Goal: Task Accomplishment & Management: Use online tool/utility

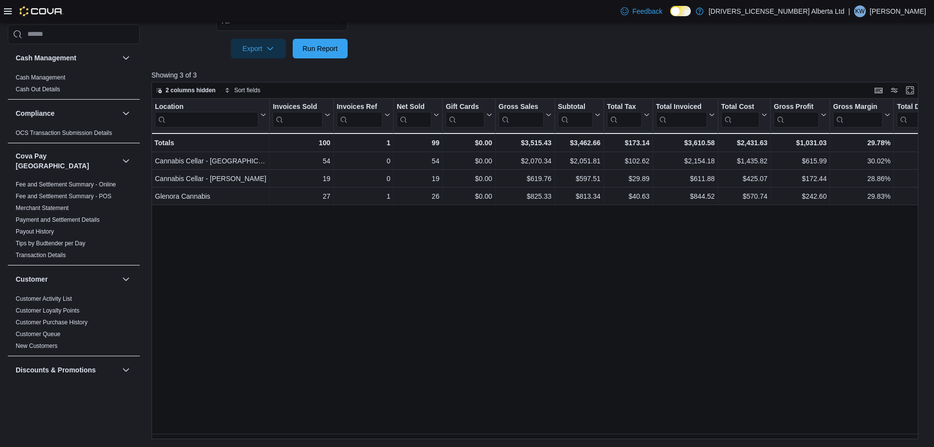
scroll to position [638, 0]
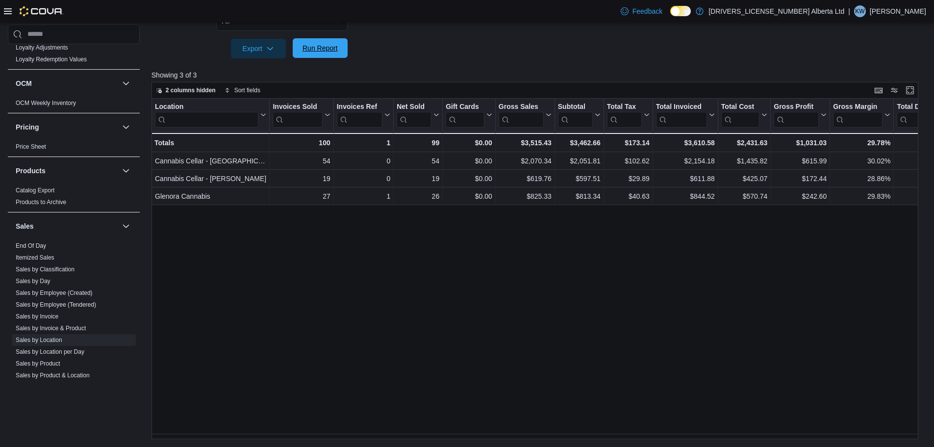
click at [336, 49] on span "Run Report" at bounding box center [320, 48] width 35 height 10
click at [315, 52] on span "Run Report" at bounding box center [320, 48] width 35 height 10
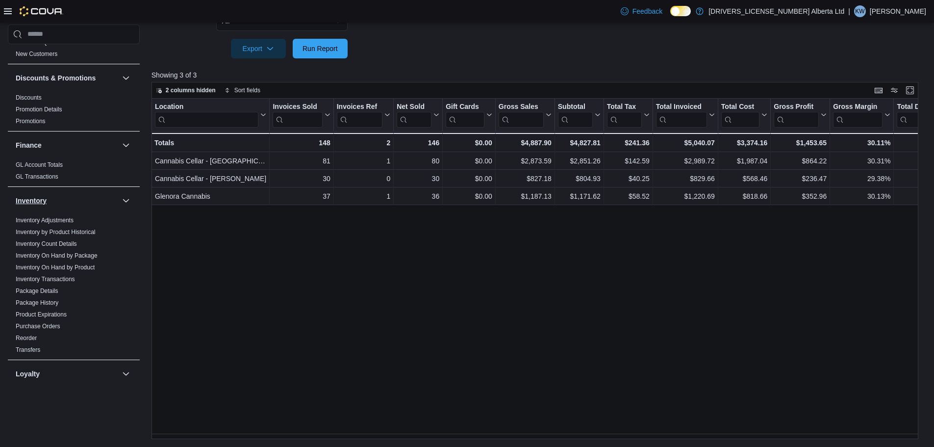
scroll to position [343, 0]
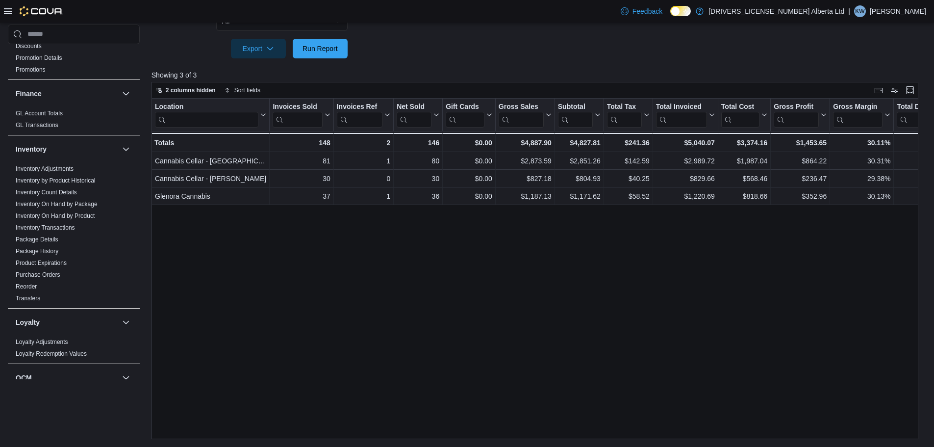
click at [9, 11] on icon at bounding box center [8, 11] width 8 height 6
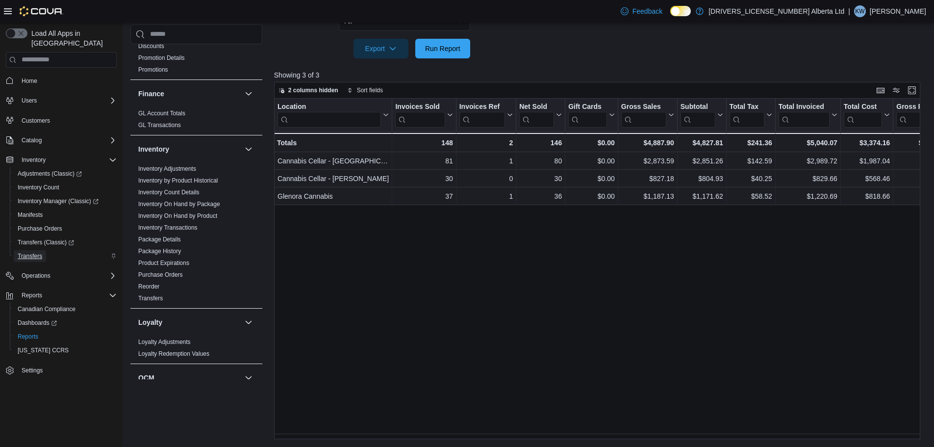
click at [42, 252] on span "Transfers" at bounding box center [30, 256] width 25 height 8
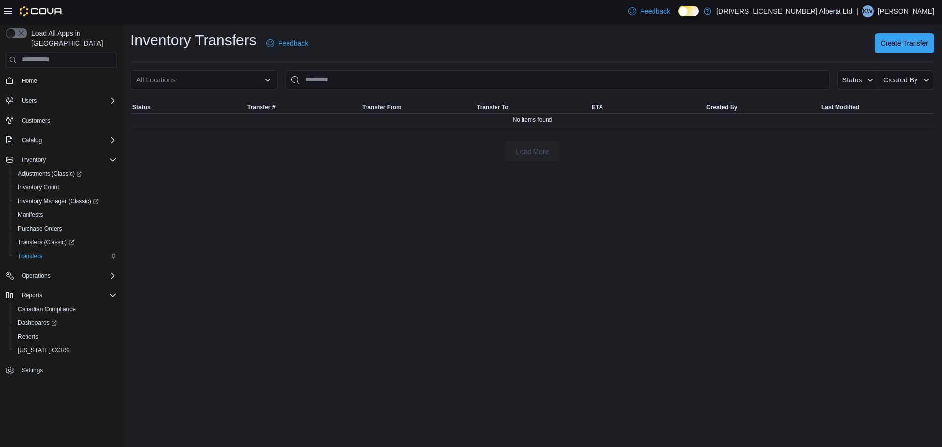
click at [239, 78] on div "All Locations" at bounding box center [203, 80] width 147 height 20
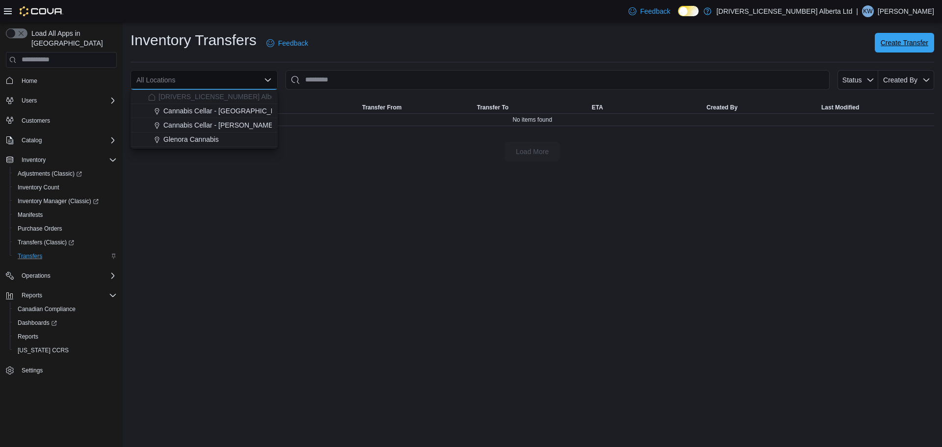
click at [882, 43] on span "Create Transfer" at bounding box center [904, 43] width 48 height 10
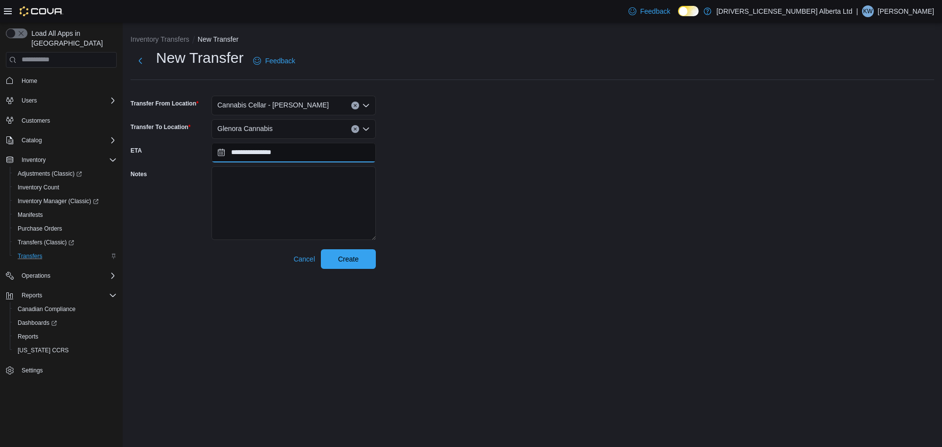
click at [257, 154] on input "**********" at bounding box center [293, 153] width 164 height 20
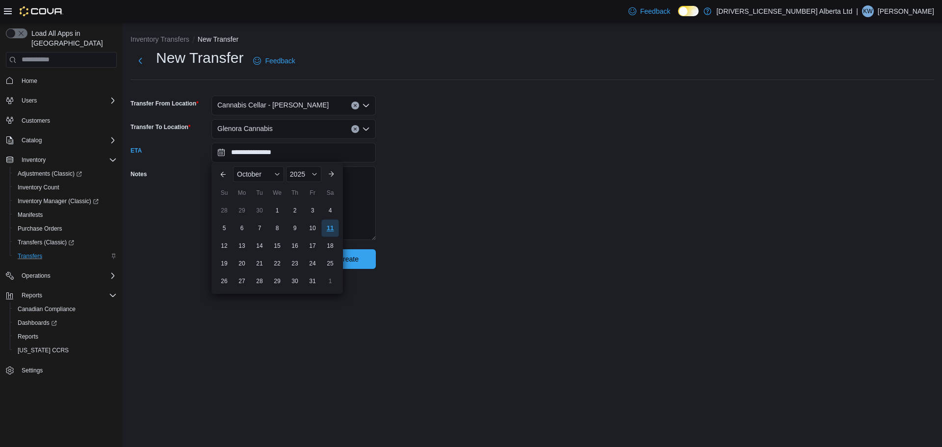
click at [327, 225] on div "11" at bounding box center [329, 227] width 17 height 17
type input "**********"
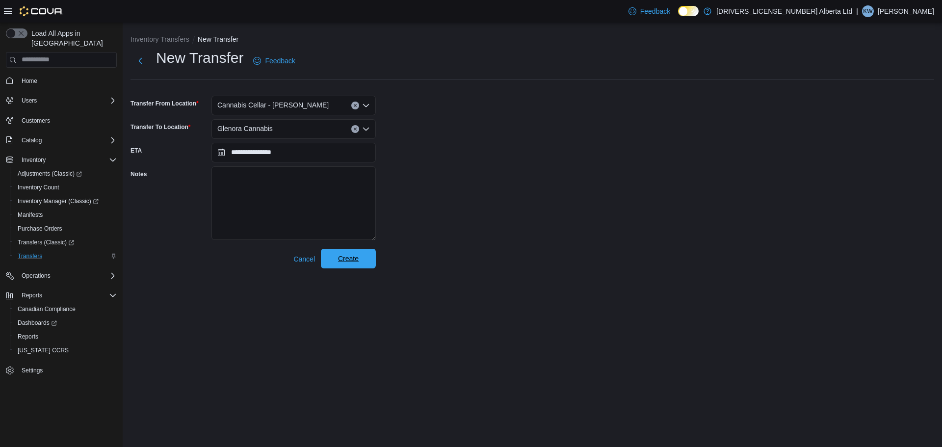
click at [351, 254] on span "Create" at bounding box center [348, 259] width 21 height 10
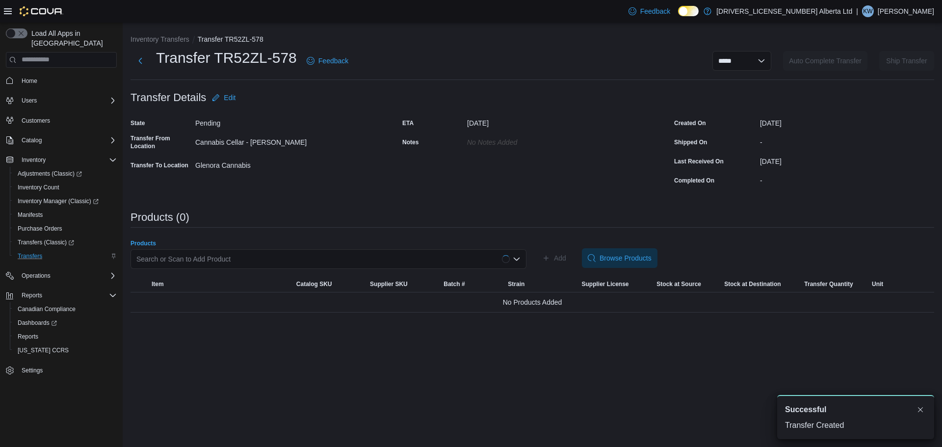
click at [267, 253] on div "Search or Scan to Add Product" at bounding box center [328, 259] width 396 height 20
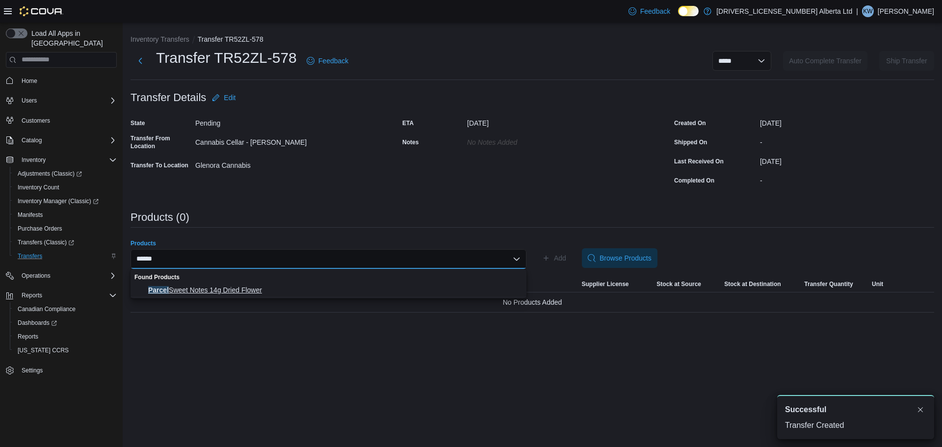
type input "******"
click at [254, 294] on span "Parcel Sweet Notes 14g Dried Flower" at bounding box center [334, 290] width 372 height 10
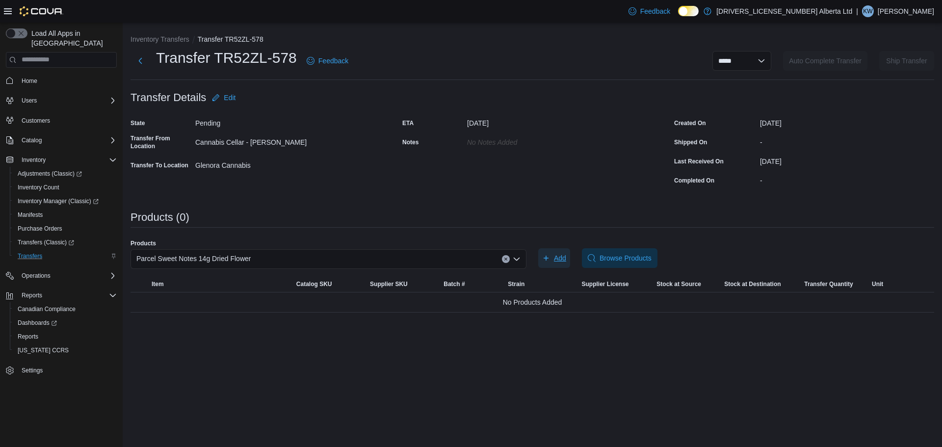
click at [553, 258] on span "Add" at bounding box center [554, 258] width 24 height 20
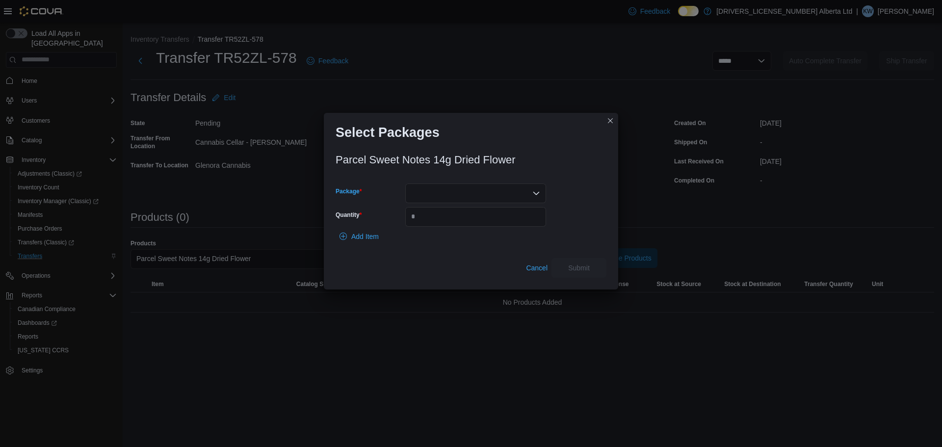
click at [513, 197] on div at bounding box center [475, 193] width 141 height 20
click at [473, 222] on span "10504800-06" at bounding box center [481, 224] width 117 height 10
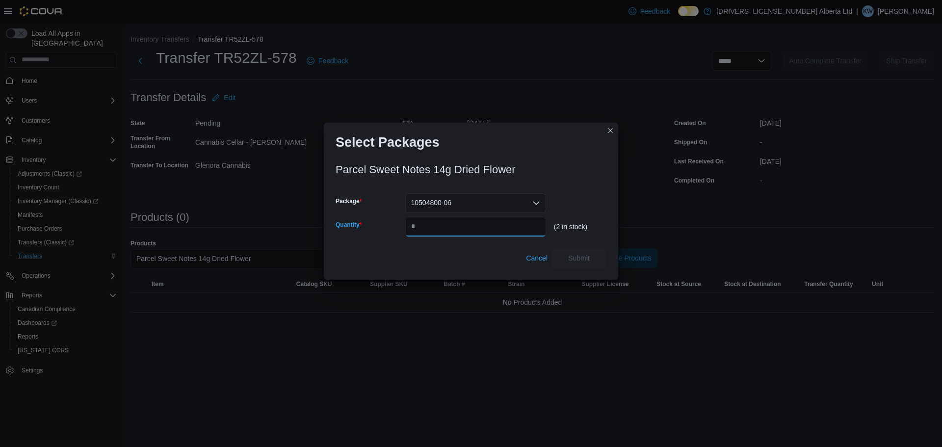
click at [475, 227] on input "Quantity" at bounding box center [475, 227] width 141 height 20
type input "*"
click at [613, 129] on button "Closes this modal window" at bounding box center [610, 130] width 12 height 12
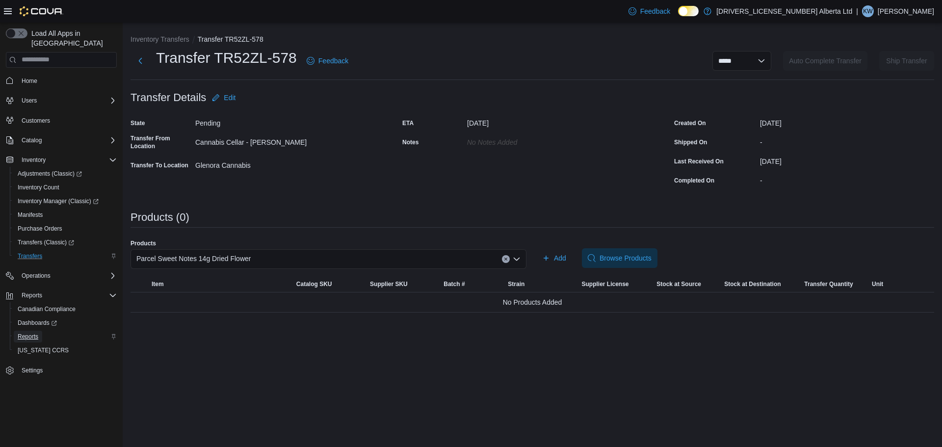
click at [36, 333] on span "Reports" at bounding box center [28, 337] width 21 height 8
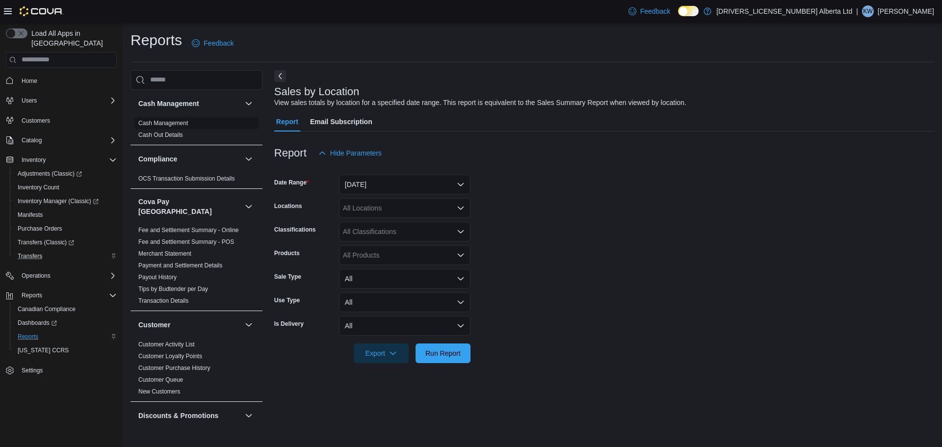
click at [181, 120] on link "Cash Management" at bounding box center [163, 123] width 50 height 7
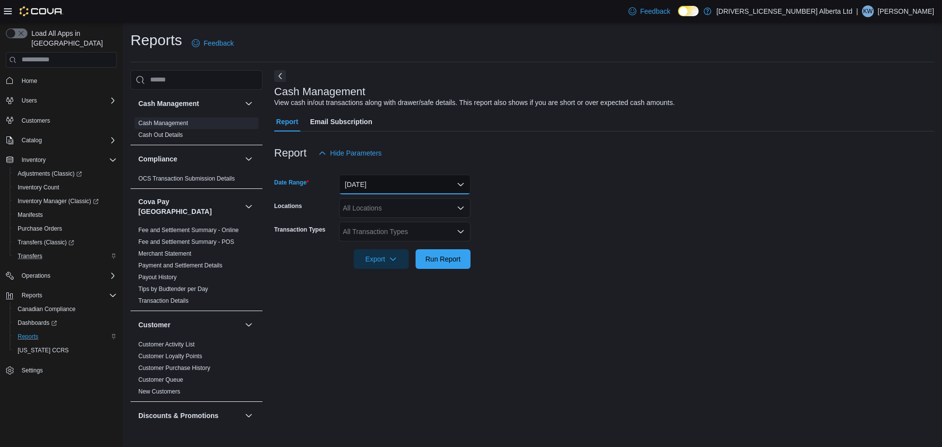
click at [434, 185] on button "[DATE]" at bounding box center [404, 185] width 131 height 20
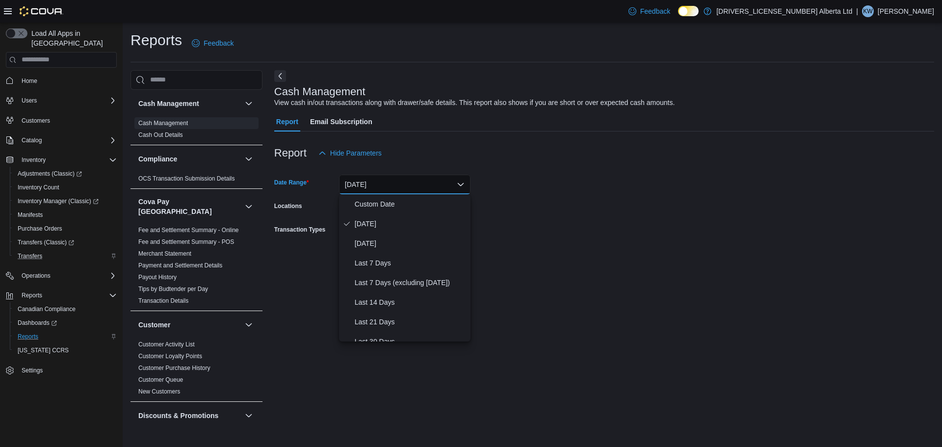
click at [601, 175] on form "Date Range [DATE] Locations All Locations Transaction Types All Transaction Typ…" at bounding box center [604, 216] width 660 height 106
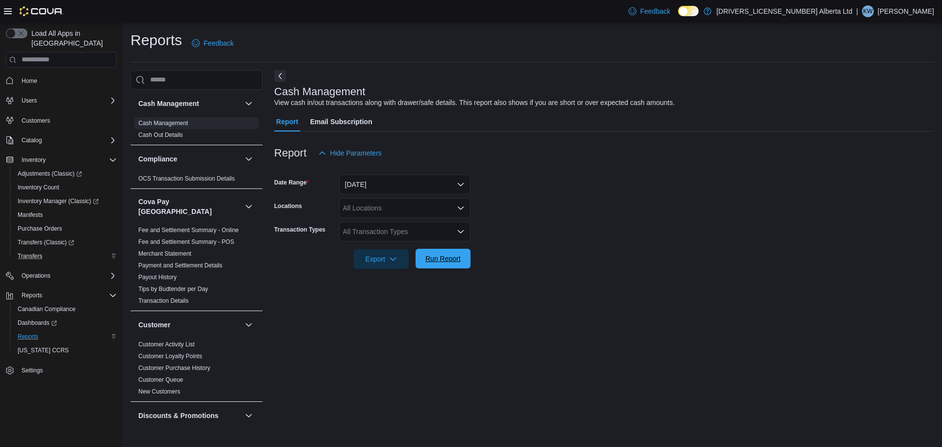
click at [449, 260] on span "Run Report" at bounding box center [442, 259] width 35 height 10
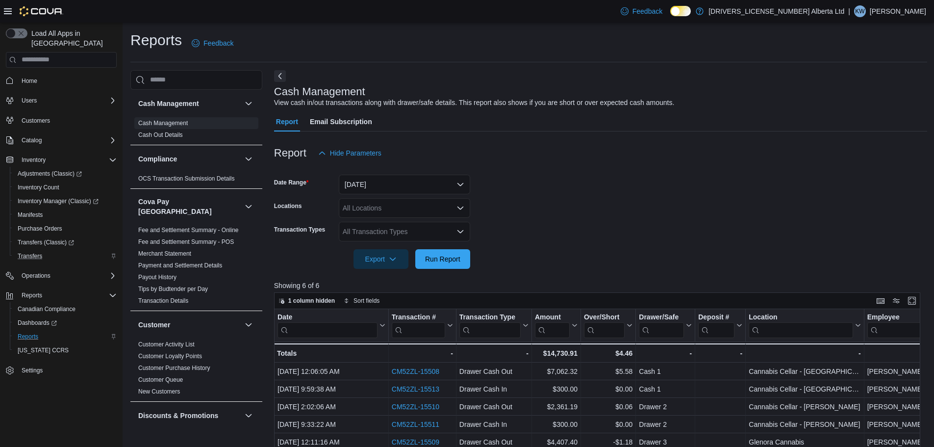
scroll to position [49, 0]
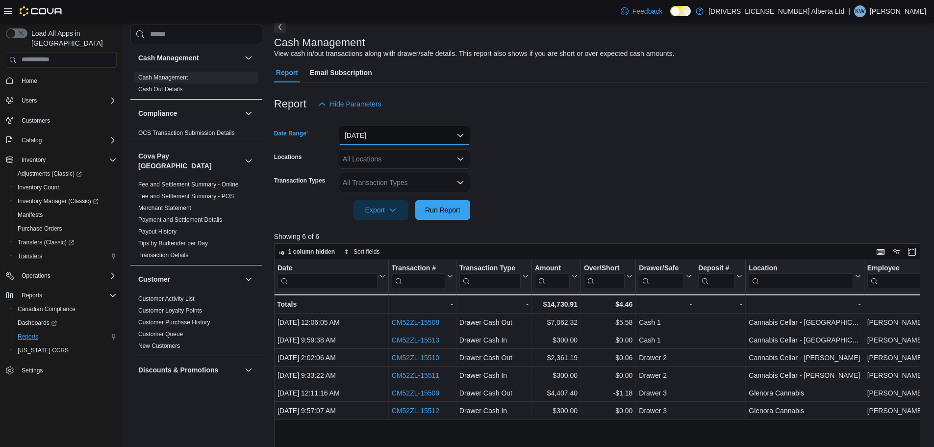
click at [439, 137] on button "[DATE]" at bounding box center [404, 136] width 131 height 20
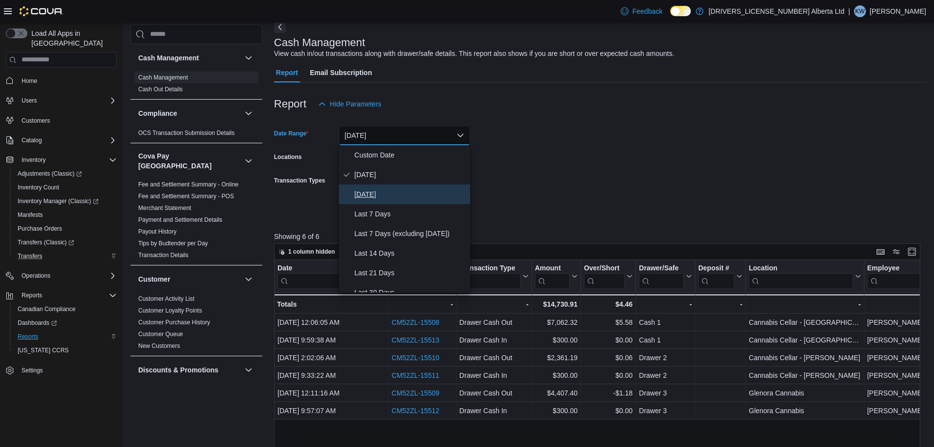
click at [427, 200] on span "[DATE]" at bounding box center [411, 194] width 112 height 12
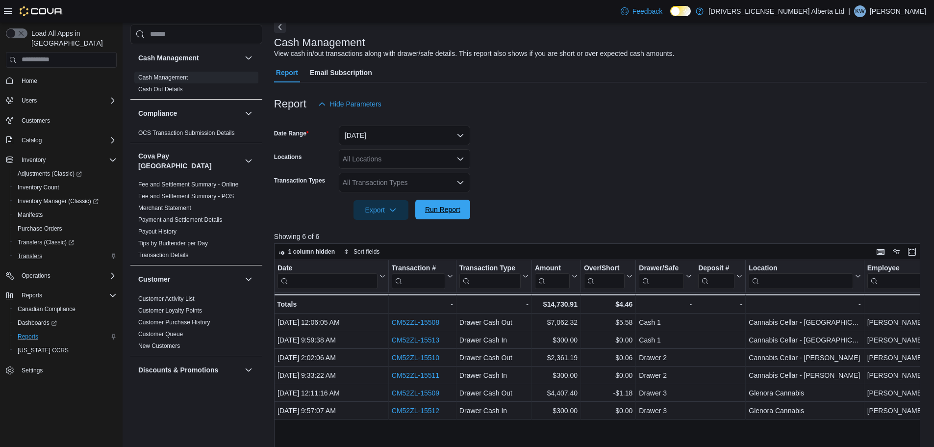
click at [437, 207] on span "Run Report" at bounding box center [442, 210] width 35 height 10
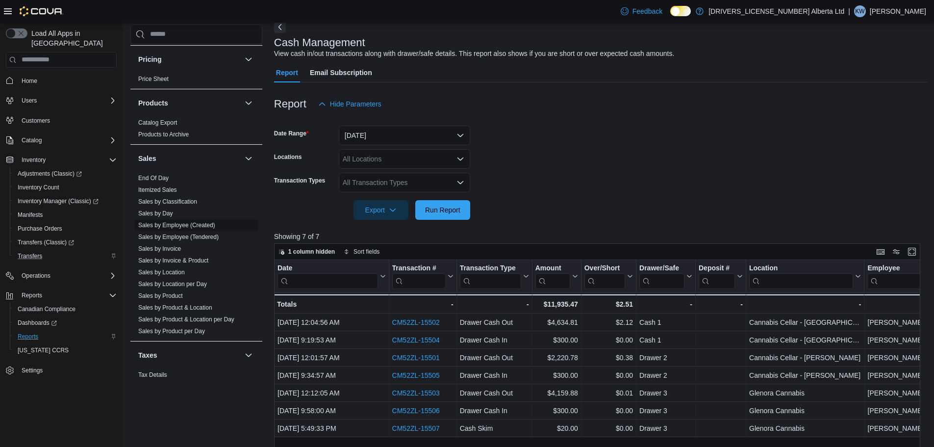
scroll to position [725, 0]
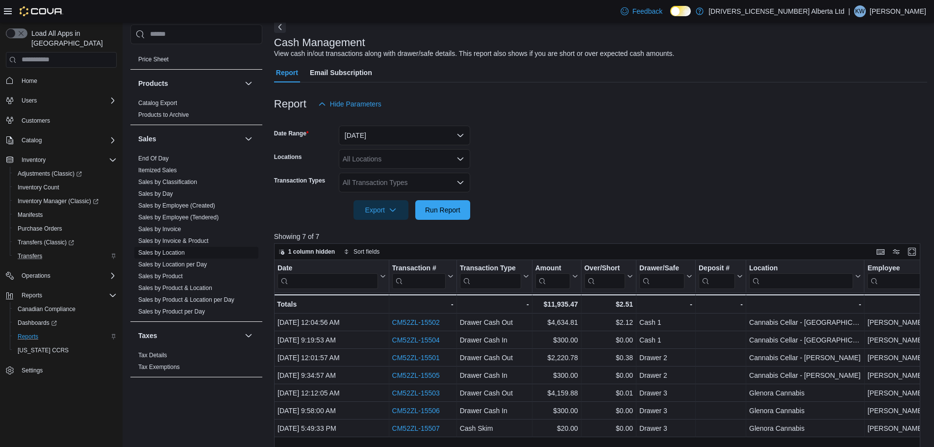
click at [163, 249] on link "Sales by Location" at bounding box center [161, 252] width 47 height 7
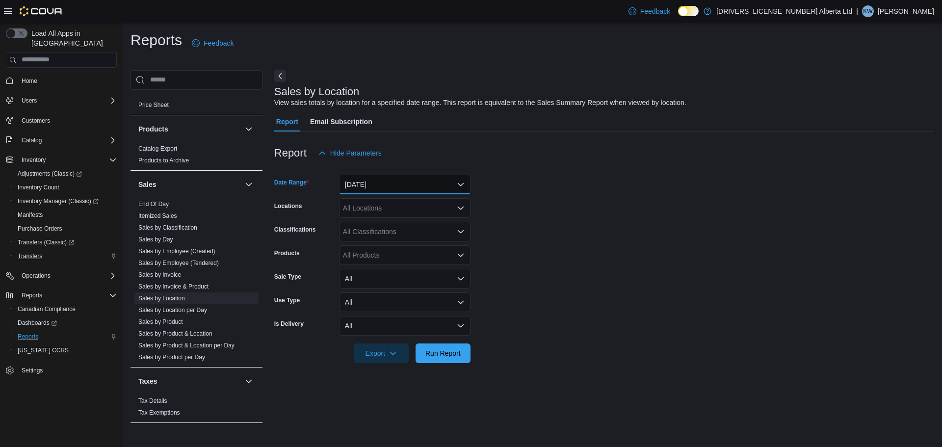
click at [400, 191] on button "[DATE]" at bounding box center [404, 185] width 131 height 20
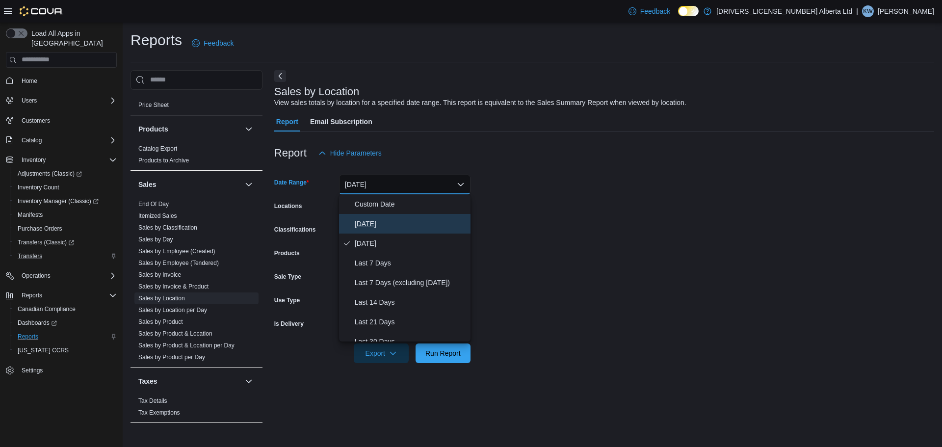
click at [398, 229] on span "[DATE]" at bounding box center [411, 224] width 112 height 12
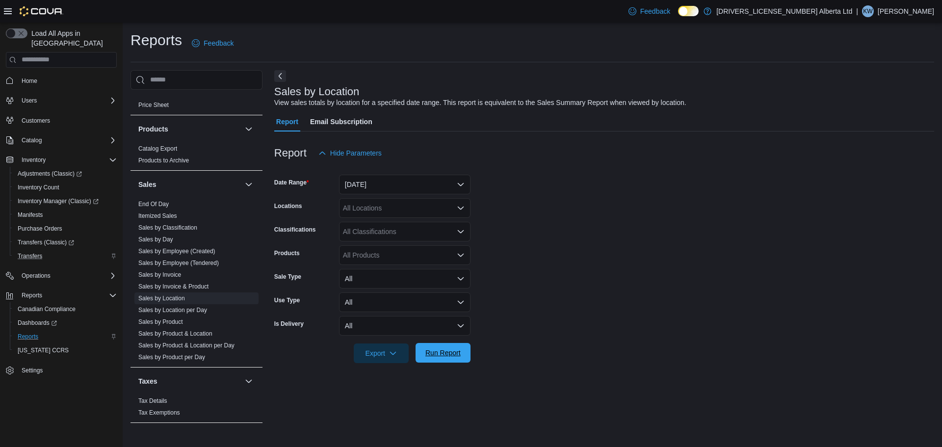
click at [432, 343] on span "Run Report" at bounding box center [442, 353] width 43 height 20
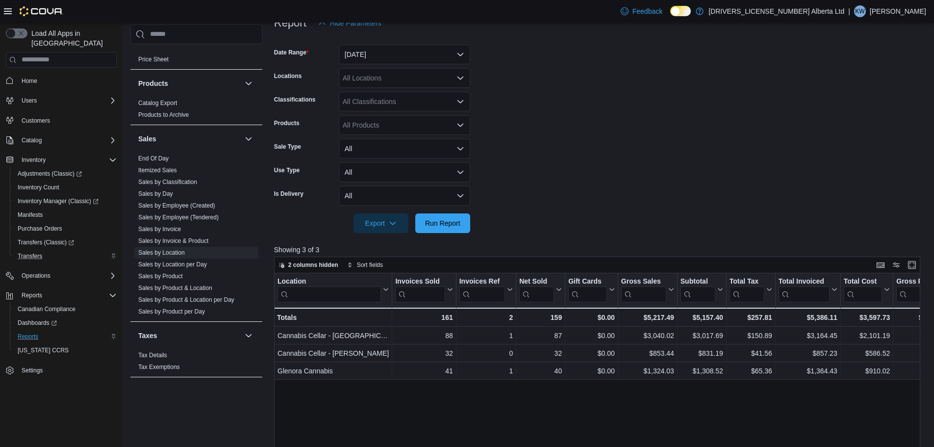
scroll to position [196, 0]
